Goal: Task Accomplishment & Management: Use online tool/utility

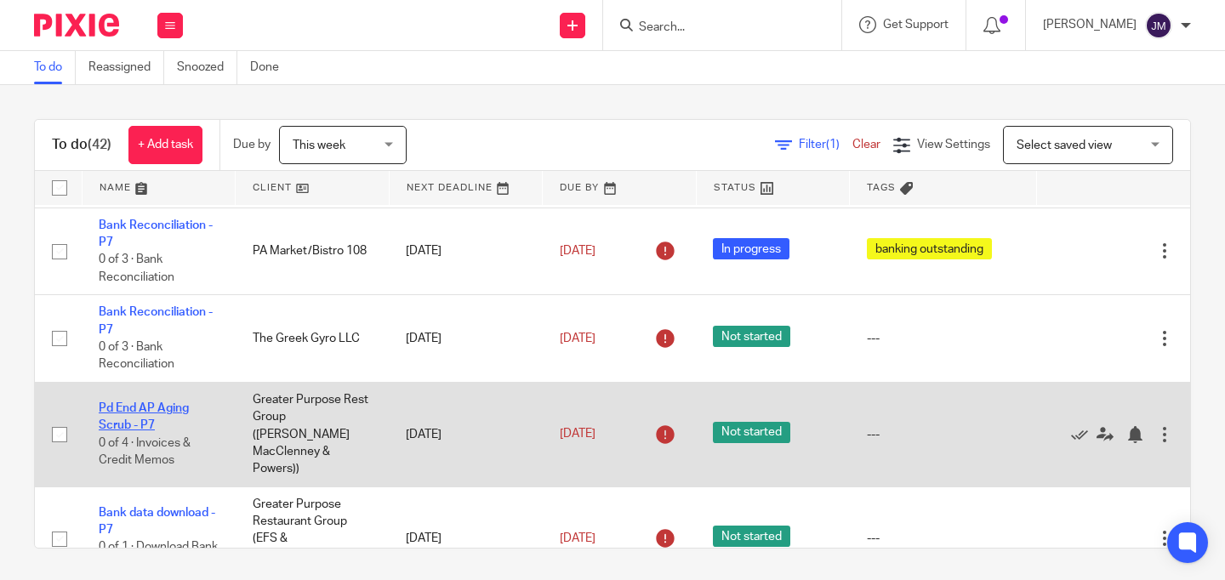
scroll to position [165, 0]
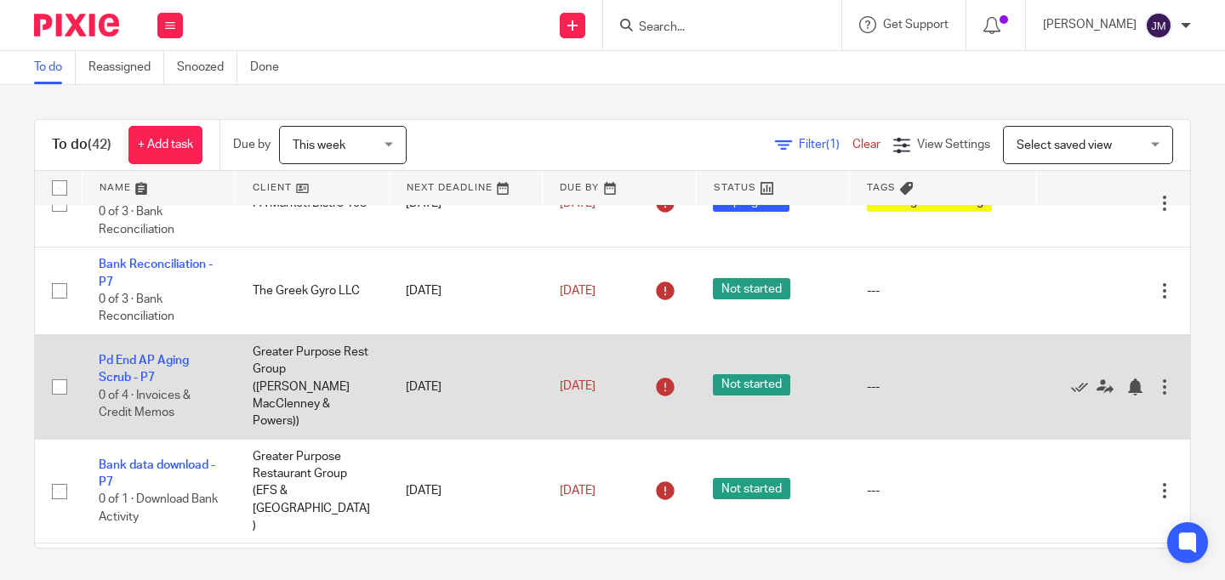
click at [60, 383] on input "checkbox" at bounding box center [59, 387] width 32 height 32
checkbox input "true"
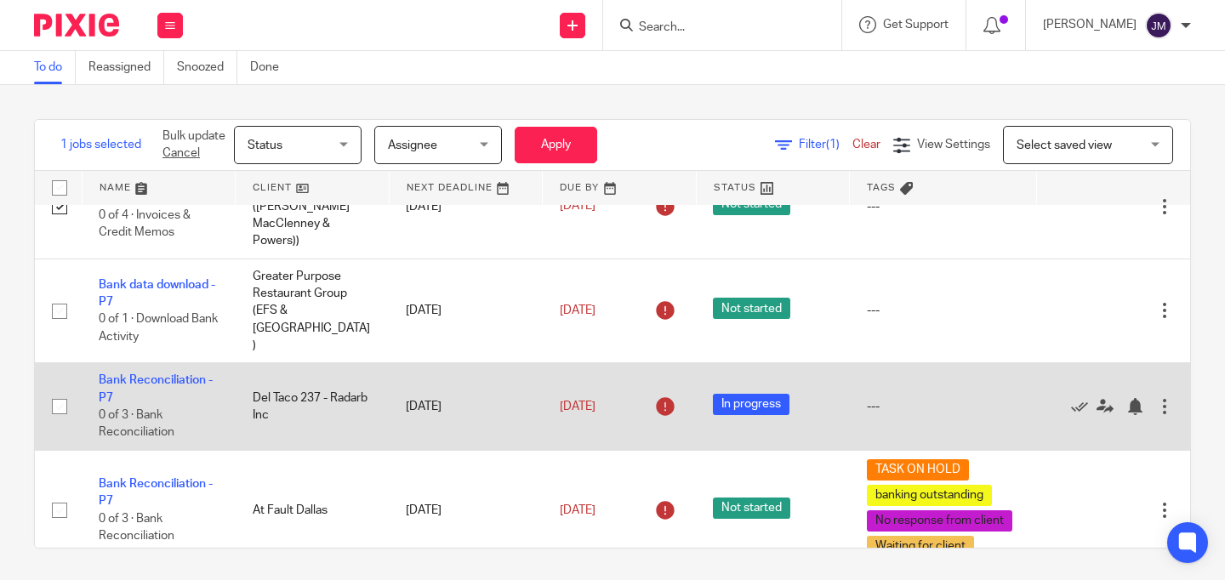
scroll to position [220, 0]
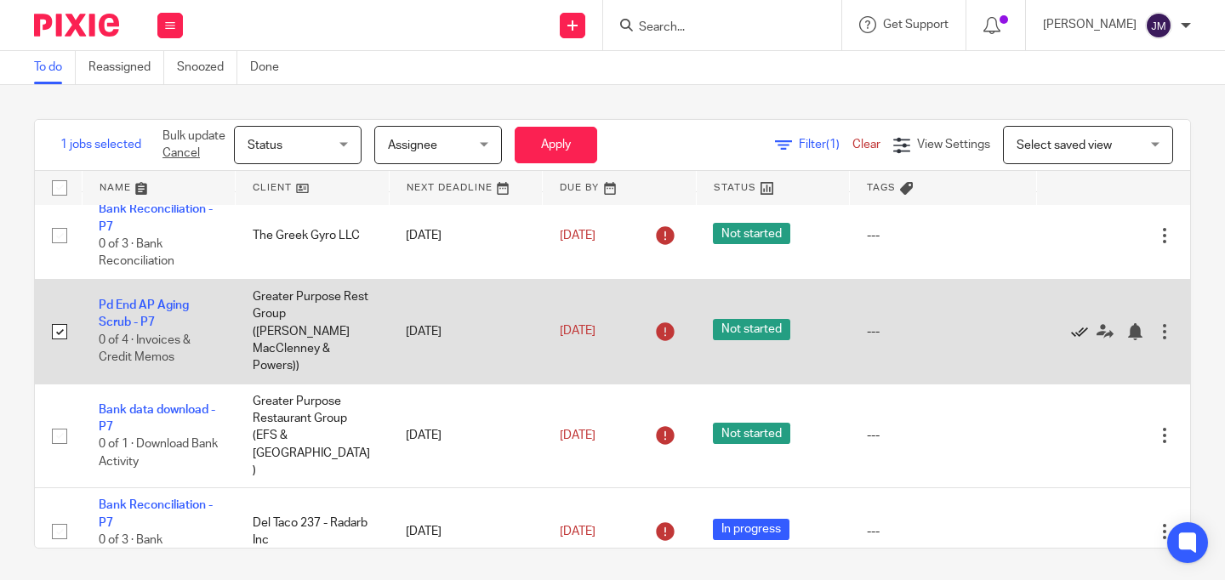
click at [1071, 323] on icon at bounding box center [1079, 331] width 17 height 17
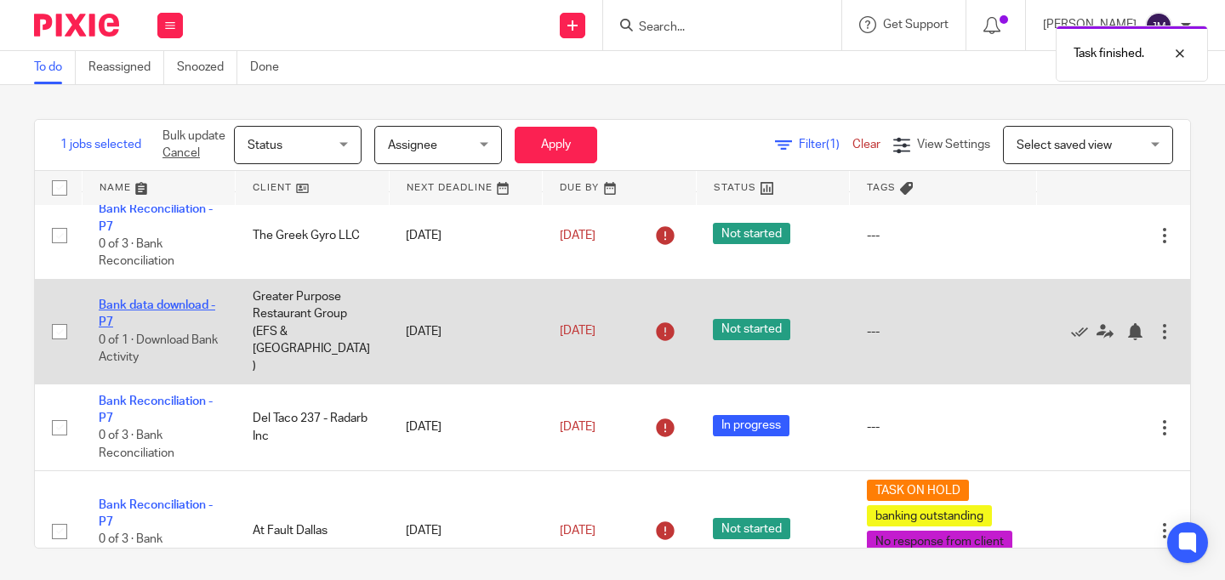
click at [165, 299] on link "Bank data download - P7" at bounding box center [157, 313] width 117 height 29
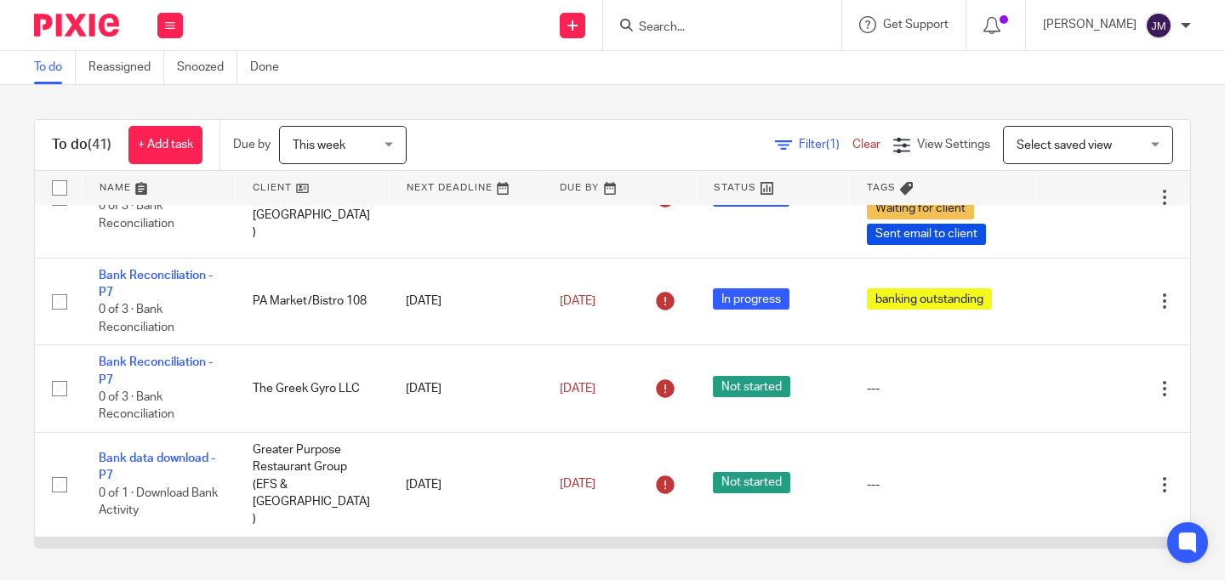
scroll to position [202, 0]
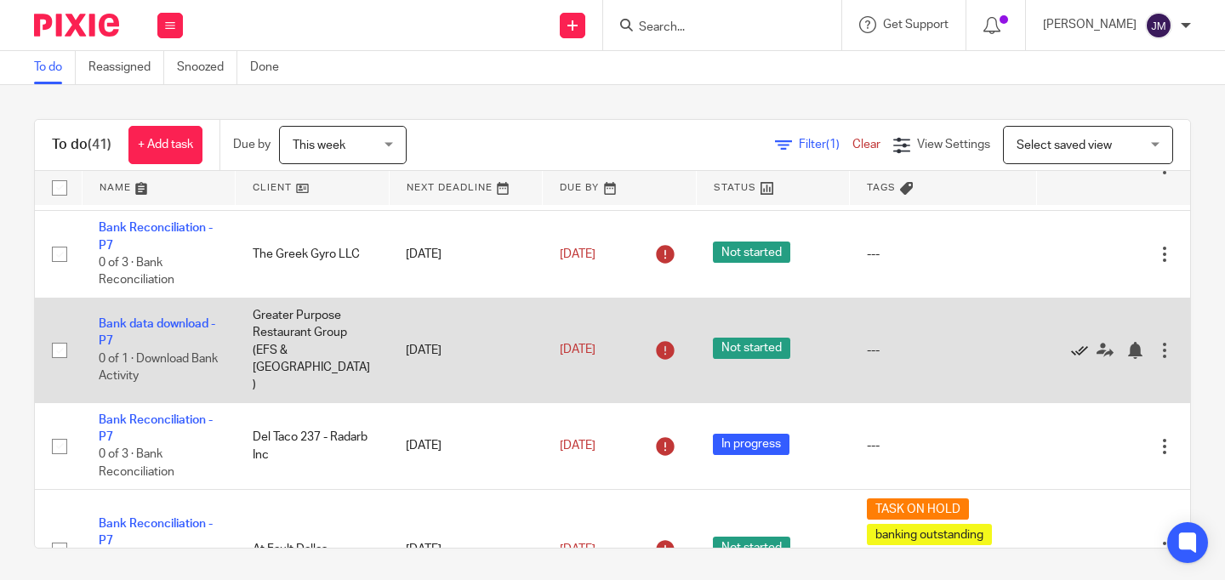
click at [1071, 342] on icon at bounding box center [1079, 350] width 17 height 17
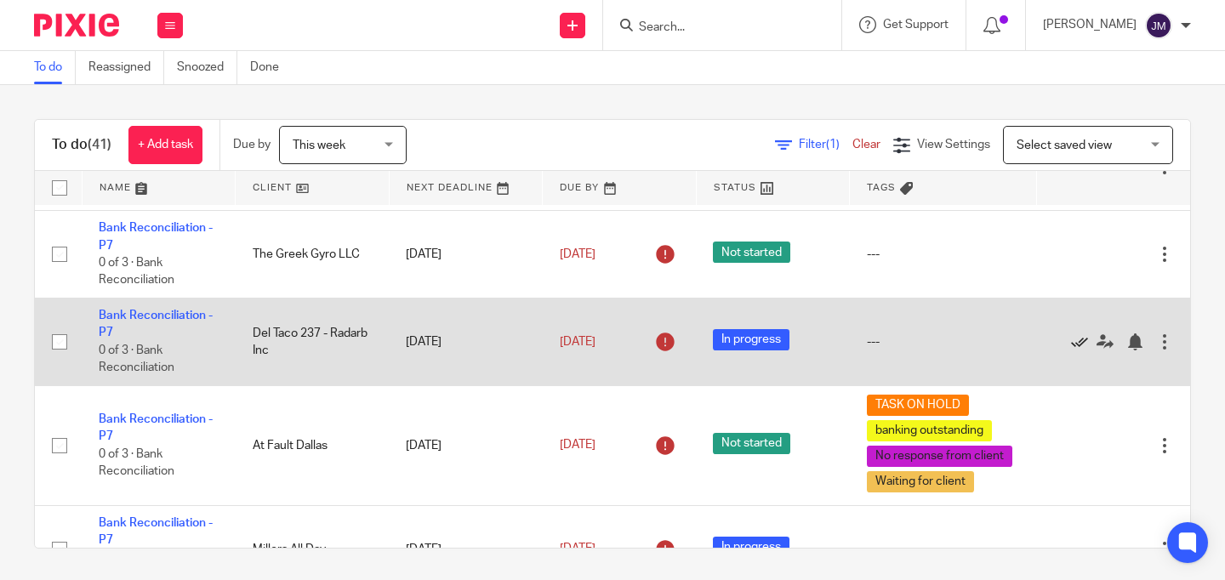
click at [1071, 343] on icon at bounding box center [1079, 341] width 17 height 17
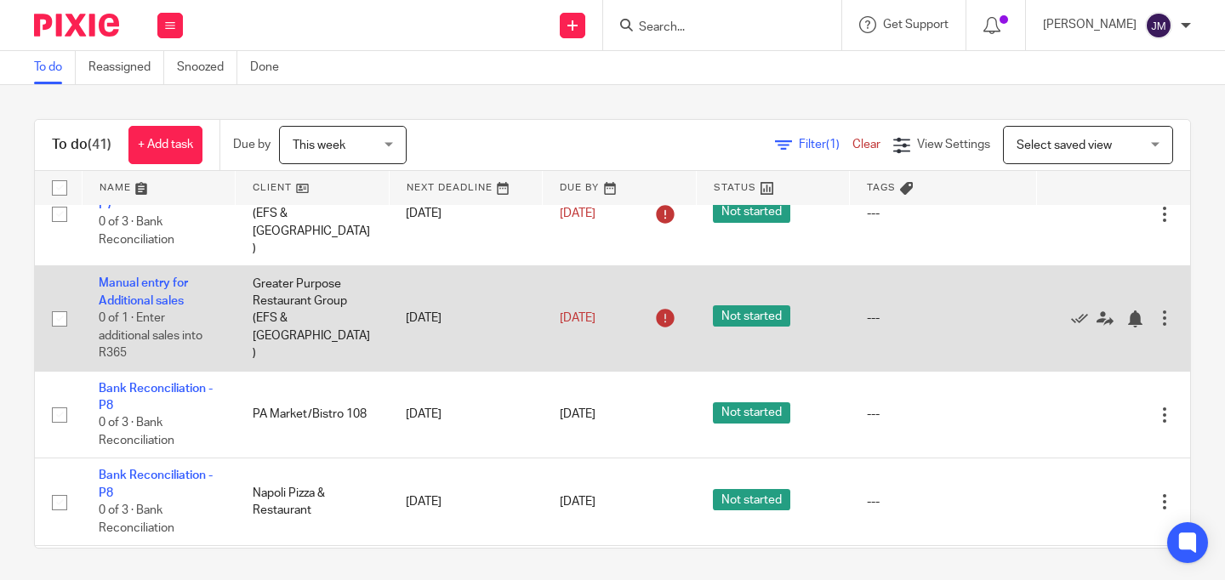
scroll to position [939, 0]
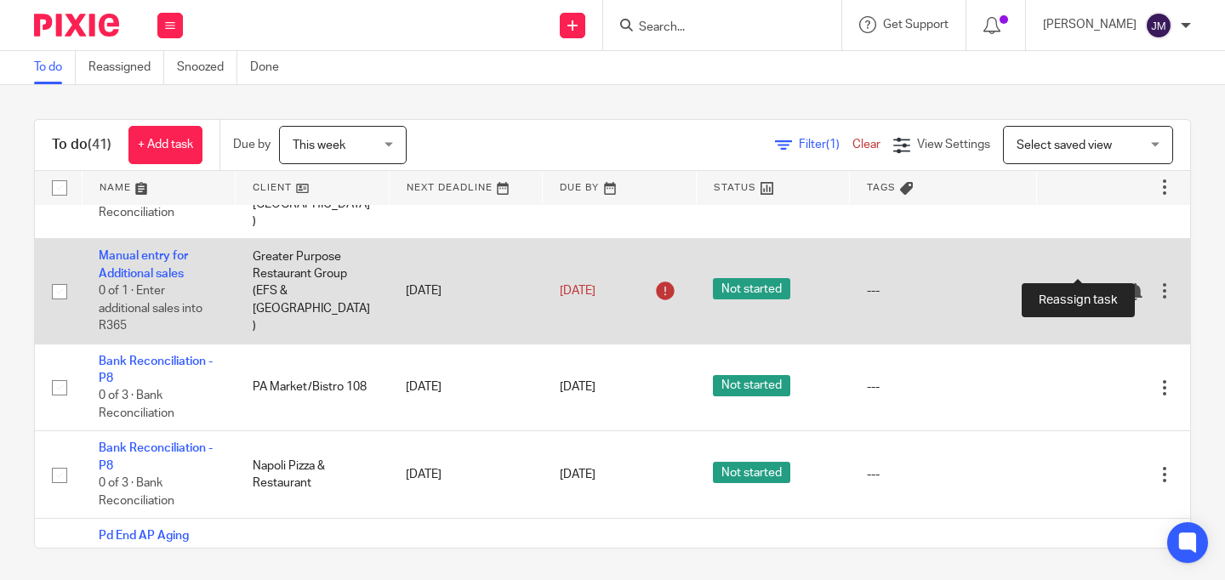
click at [1097, 283] on icon at bounding box center [1105, 291] width 17 height 17
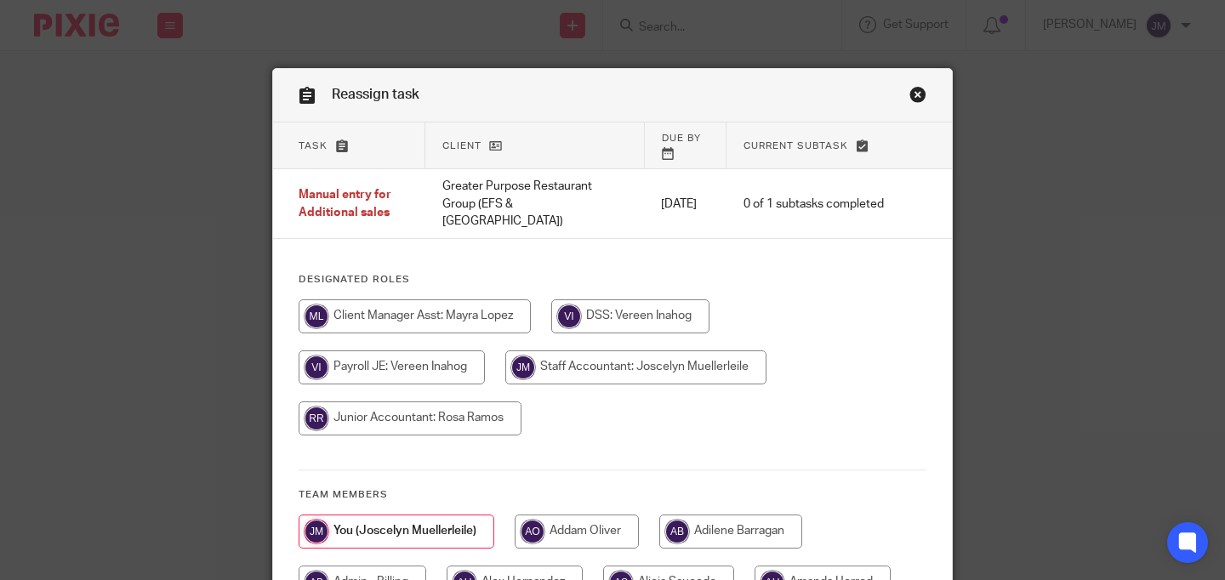
click at [909, 79] on div "Reassign task" at bounding box center [612, 96] width 679 height 54
click at [911, 82] on div "Reassign task" at bounding box center [612, 96] width 679 height 54
click at [911, 91] on link "Close this dialog window" at bounding box center [917, 97] width 17 height 23
click at [915, 98] on link "Close this dialog window" at bounding box center [917, 97] width 17 height 23
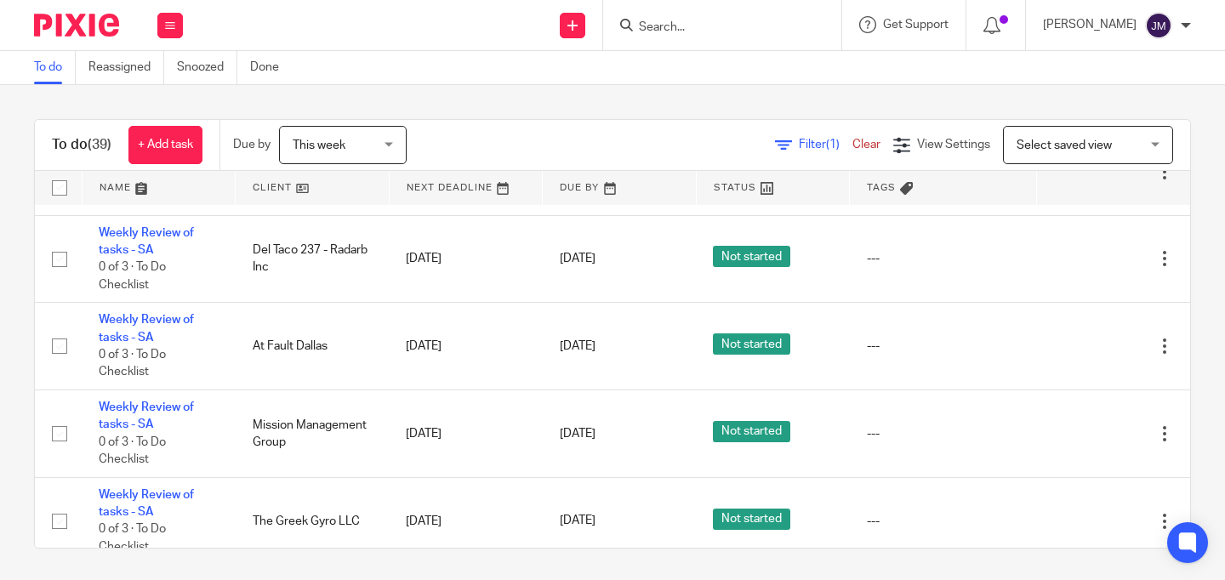
scroll to position [3059, 0]
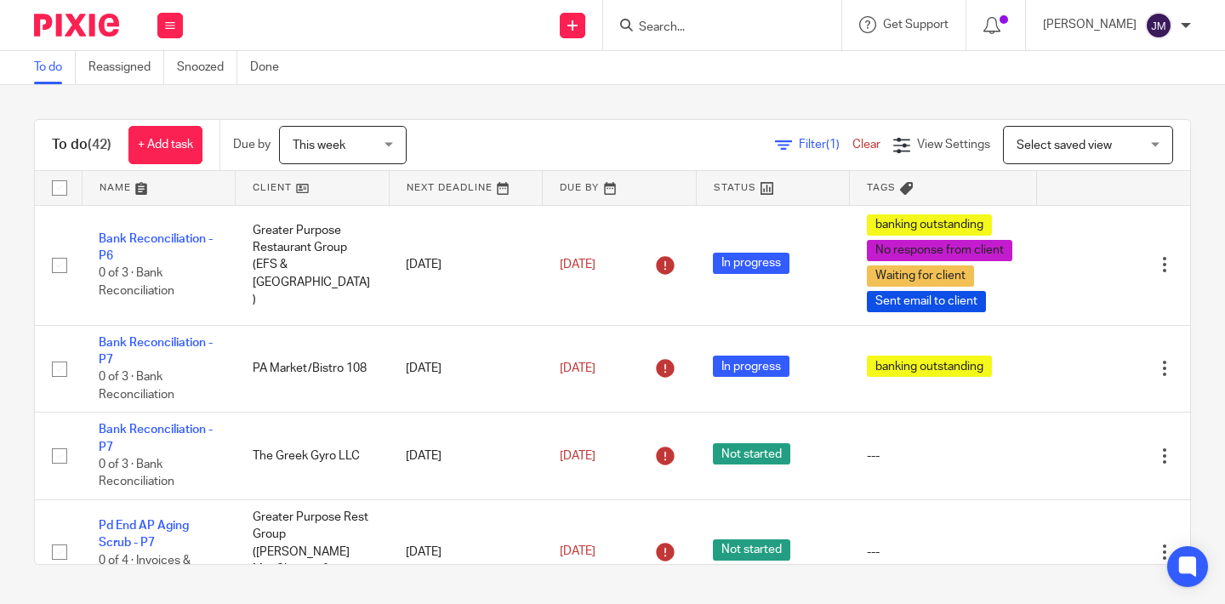
scroll to position [169, 0]
